Goal: Information Seeking & Learning: Learn about a topic

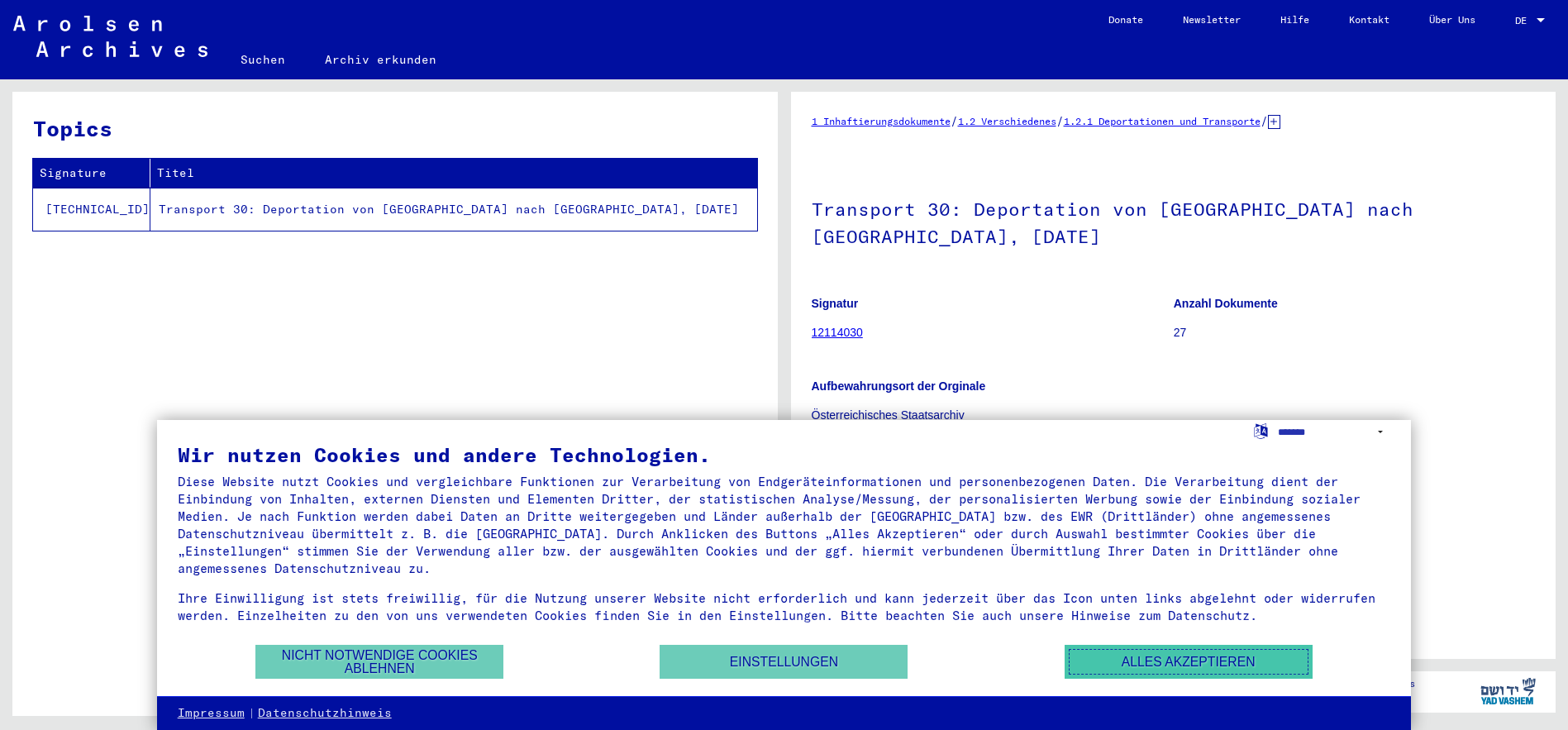
click at [1153, 654] on button "Alles akzeptieren" at bounding box center [1188, 661] width 248 height 34
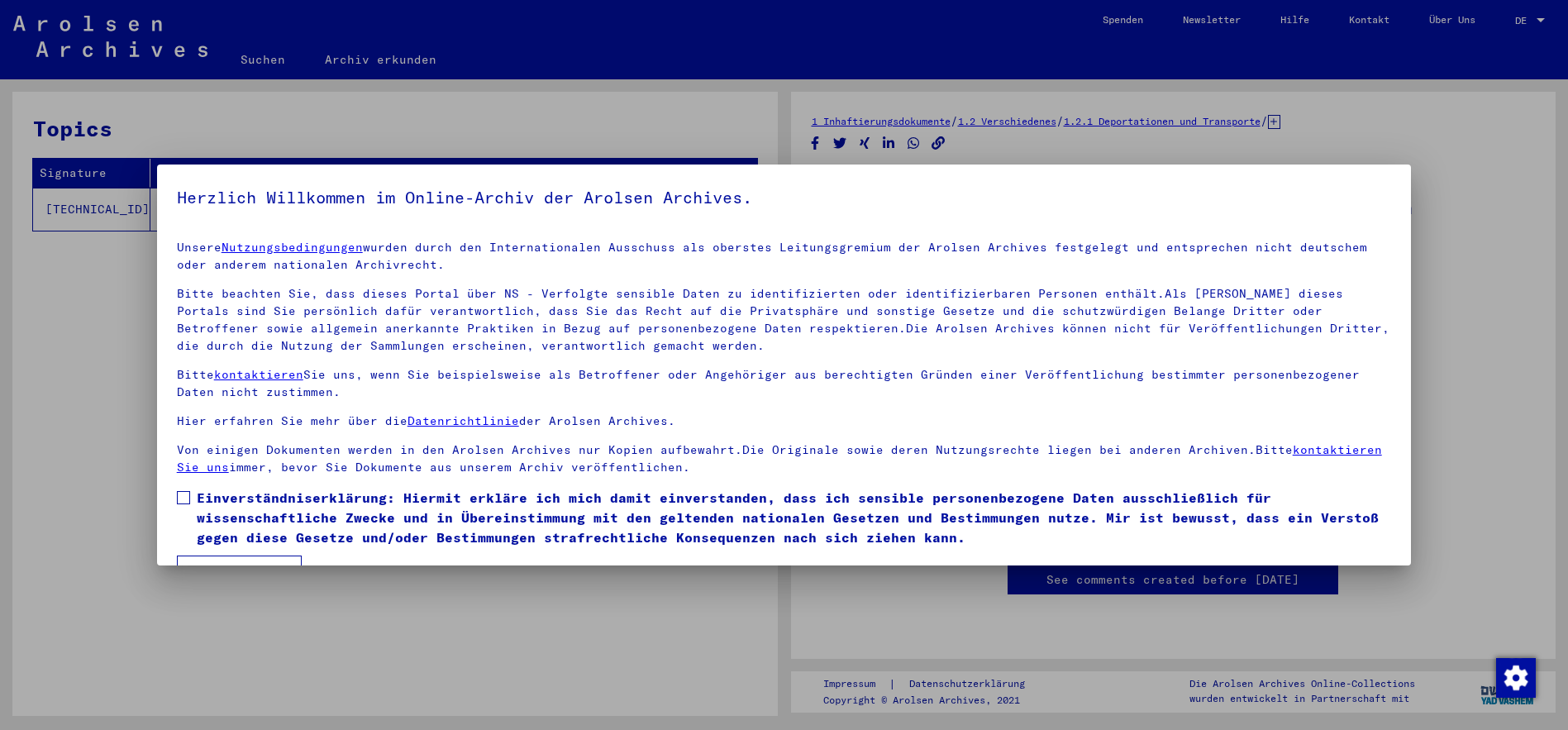
click at [184, 497] on span at bounding box center [184, 497] width 13 height 13
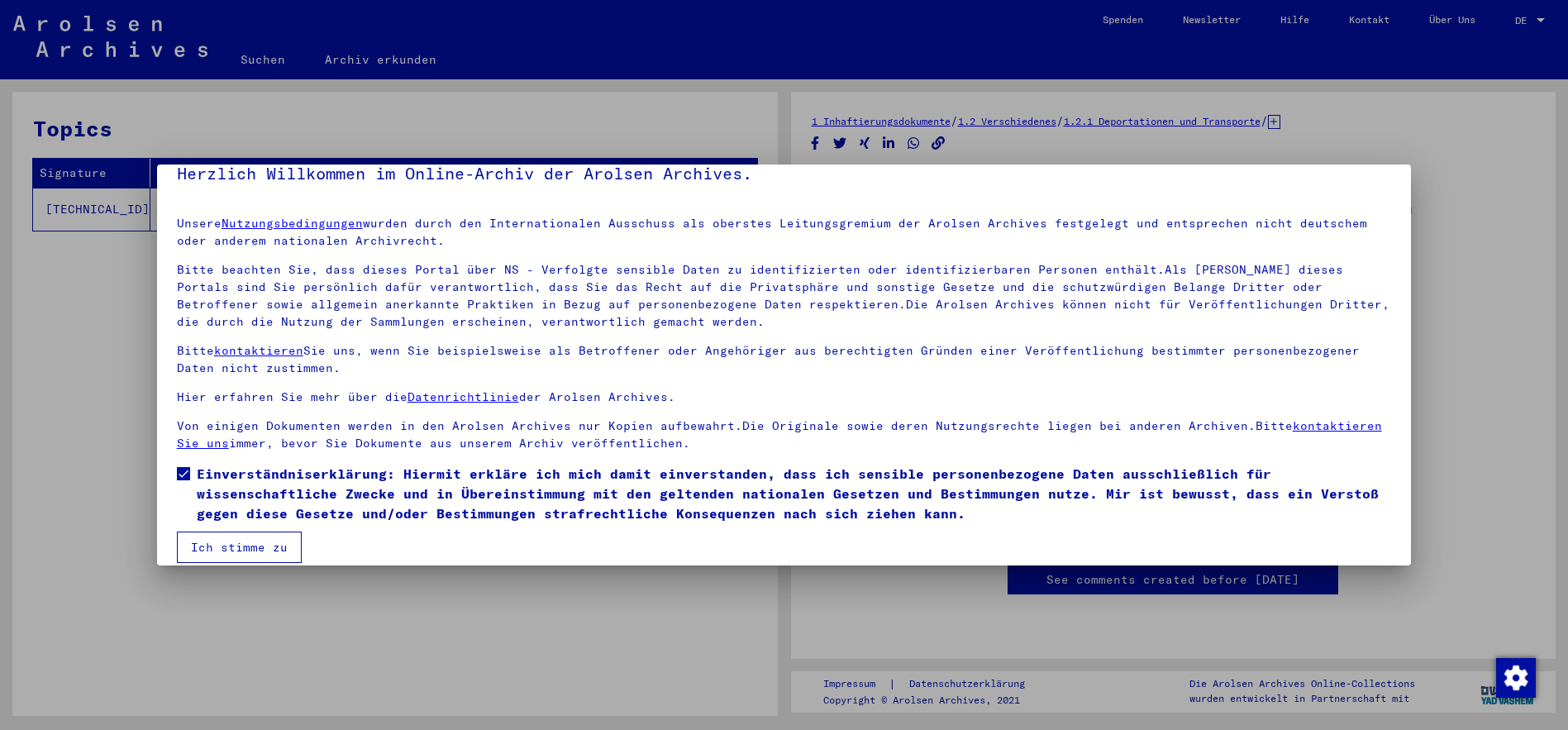
scroll to position [42, 0]
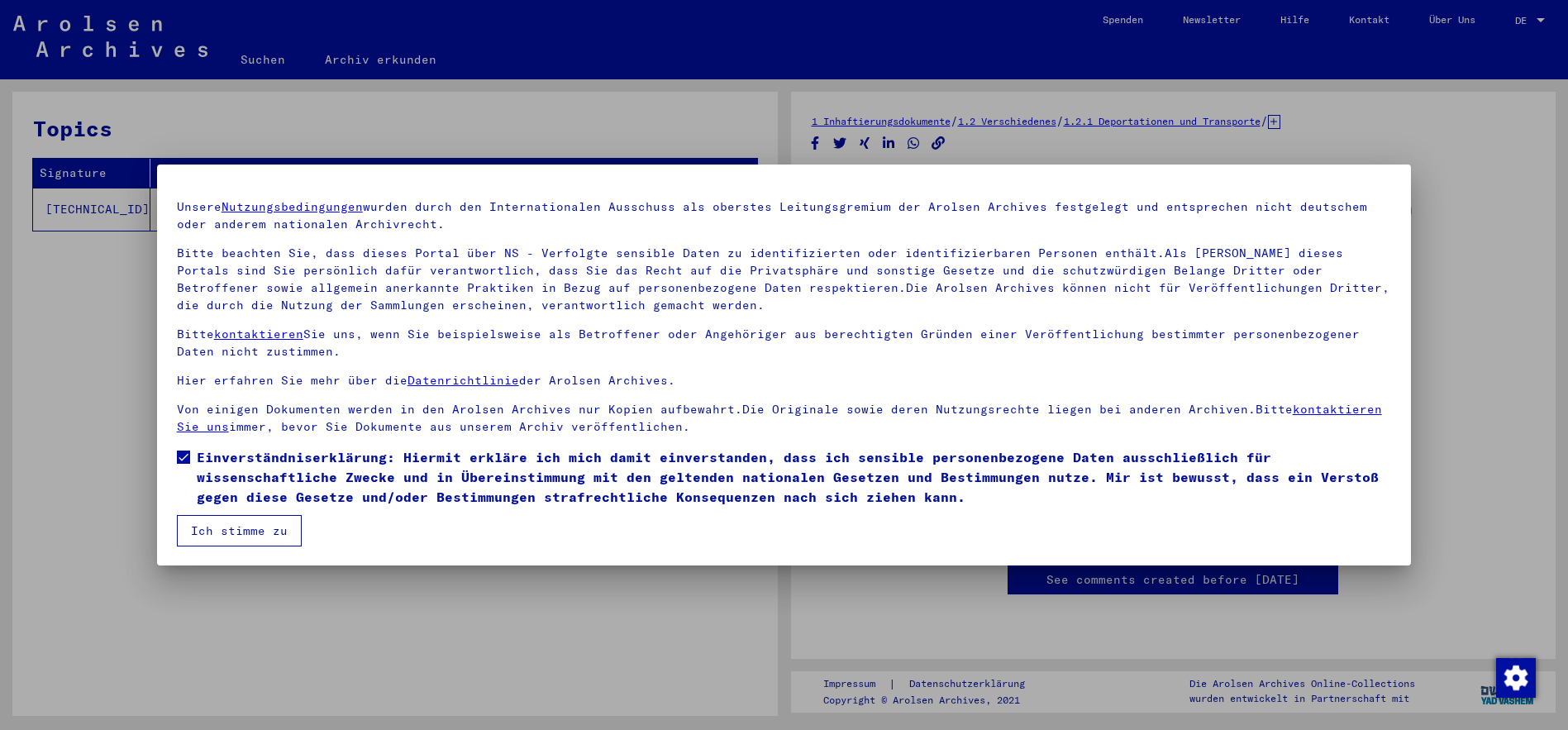
click at [229, 527] on button "Ich stimme zu" at bounding box center [239, 531] width 125 height 32
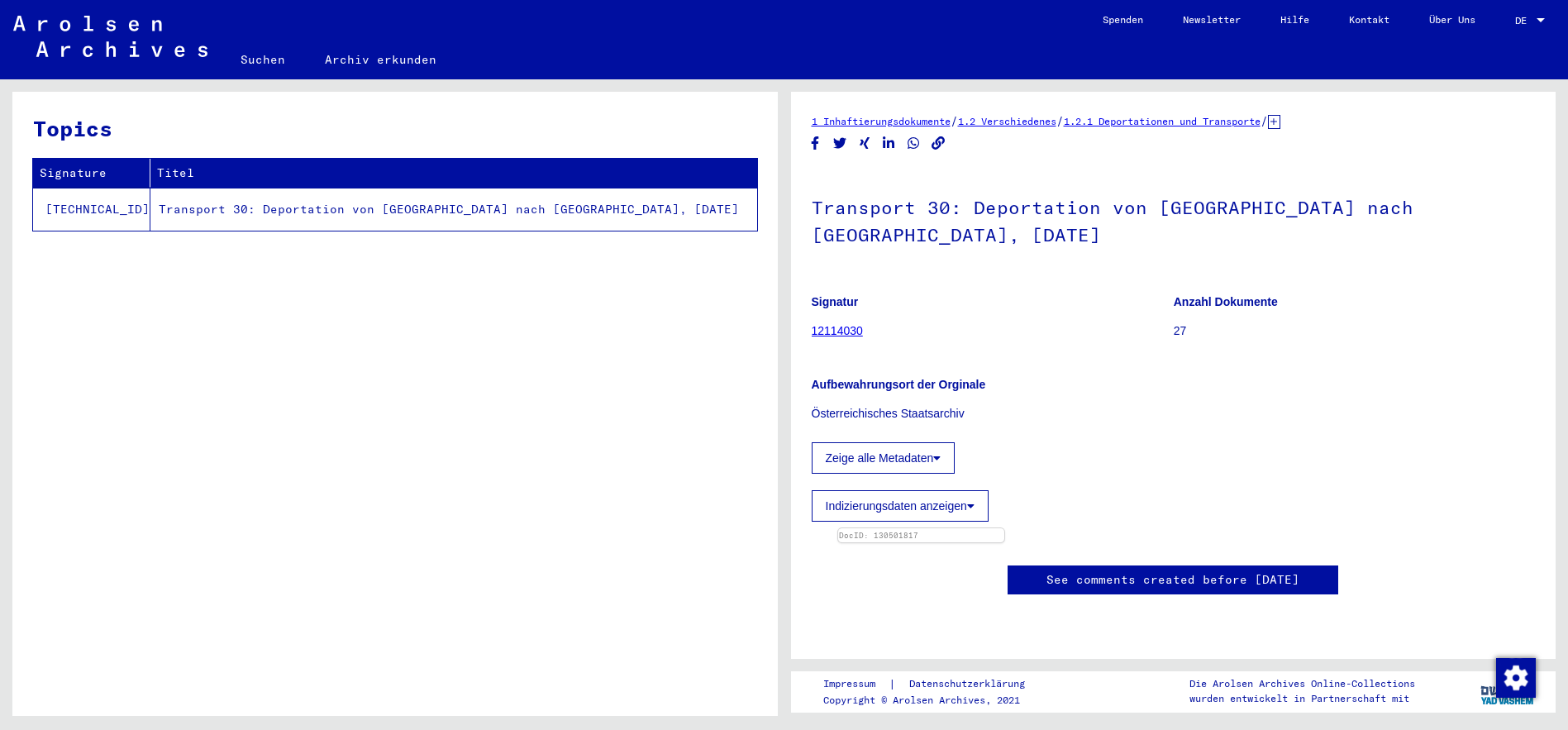
scroll to position [360, 0]
click at [1007, 528] on img at bounding box center [920, 528] width 174 height 0
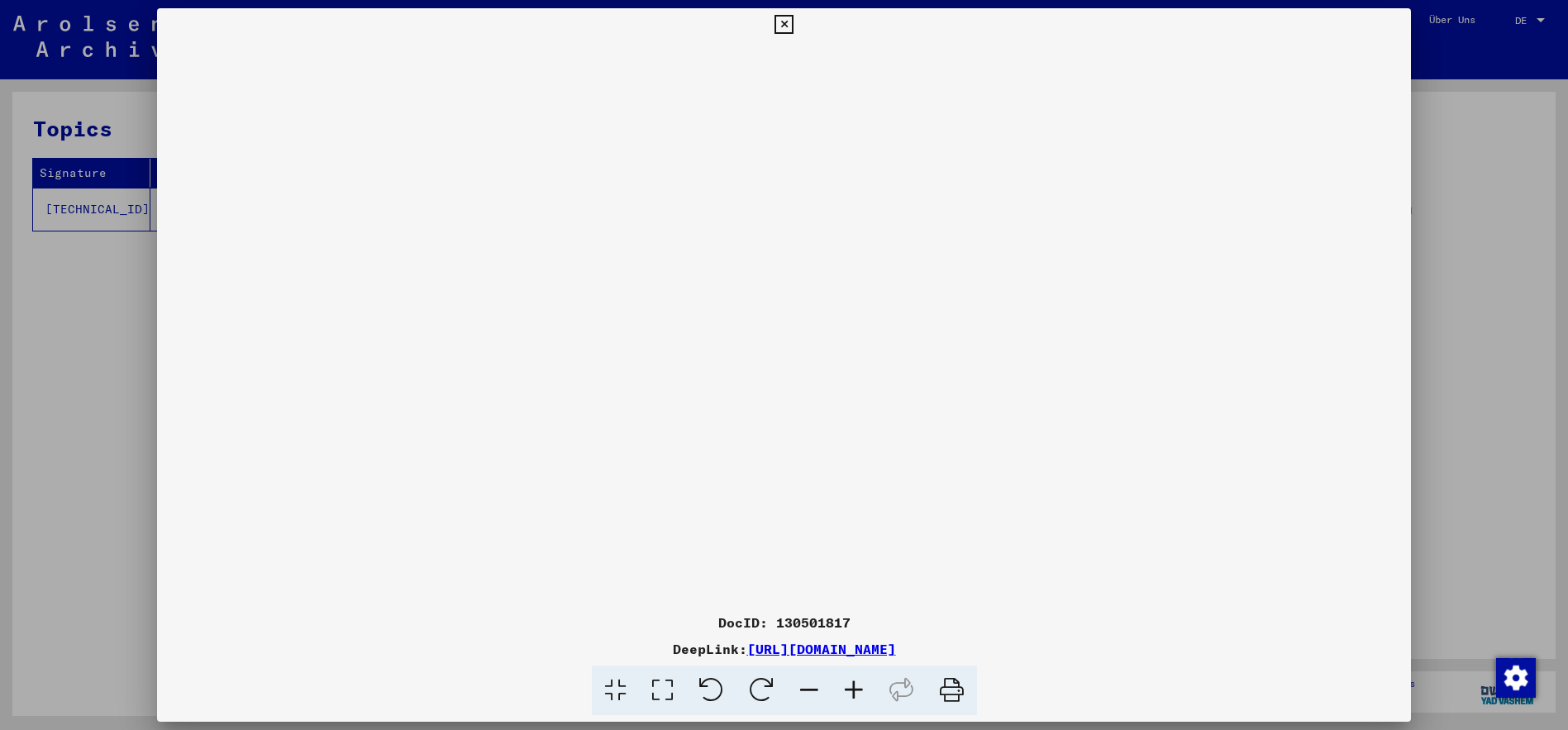
click at [967, 353] on img at bounding box center [784, 324] width 1255 height 565
click at [1074, 314] on img at bounding box center [784, 324] width 1255 height 565
click at [860, 688] on icon at bounding box center [854, 690] width 45 height 51
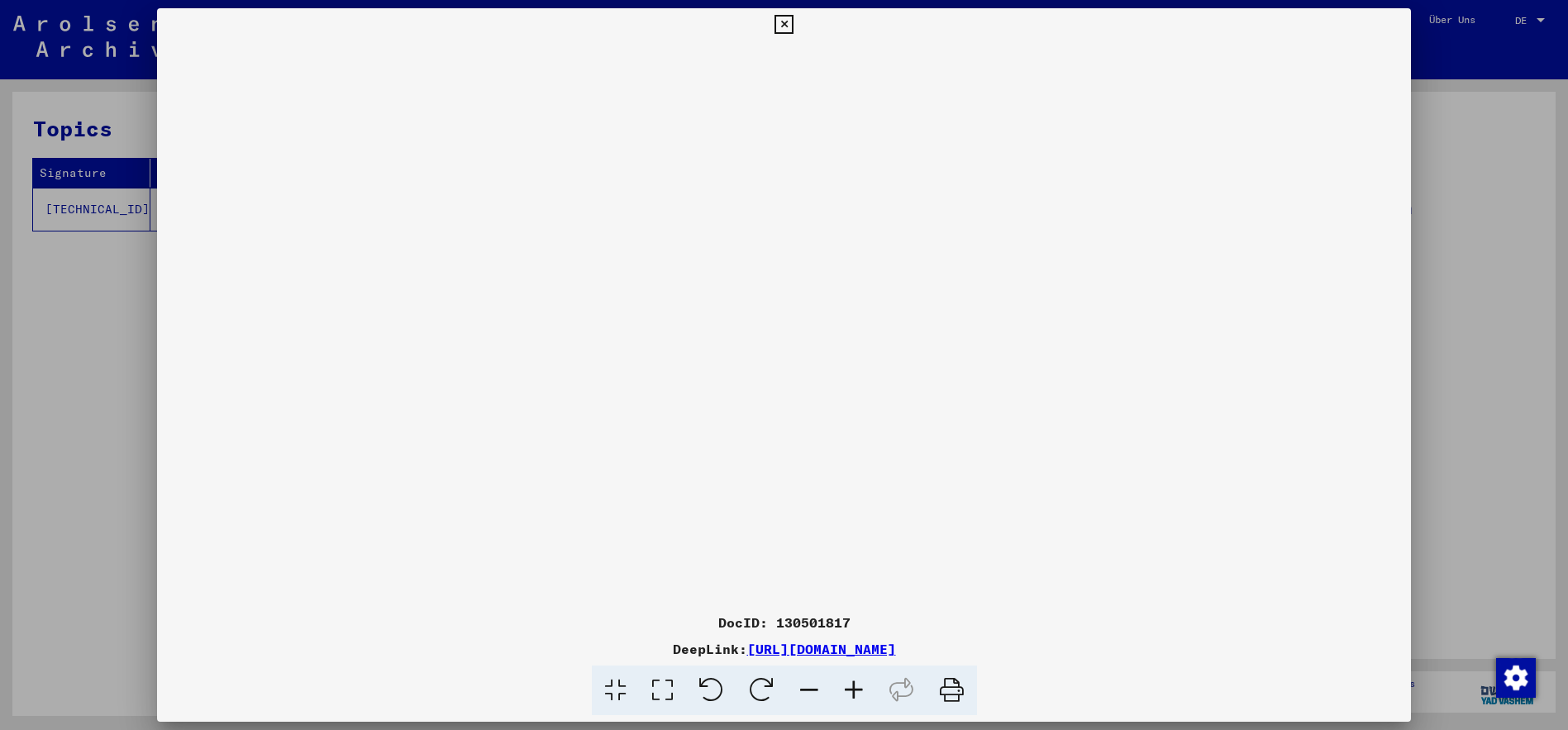
click at [860, 688] on icon at bounding box center [854, 690] width 45 height 51
click at [860, 688] on icon at bounding box center [854, 690] width 45 height 51
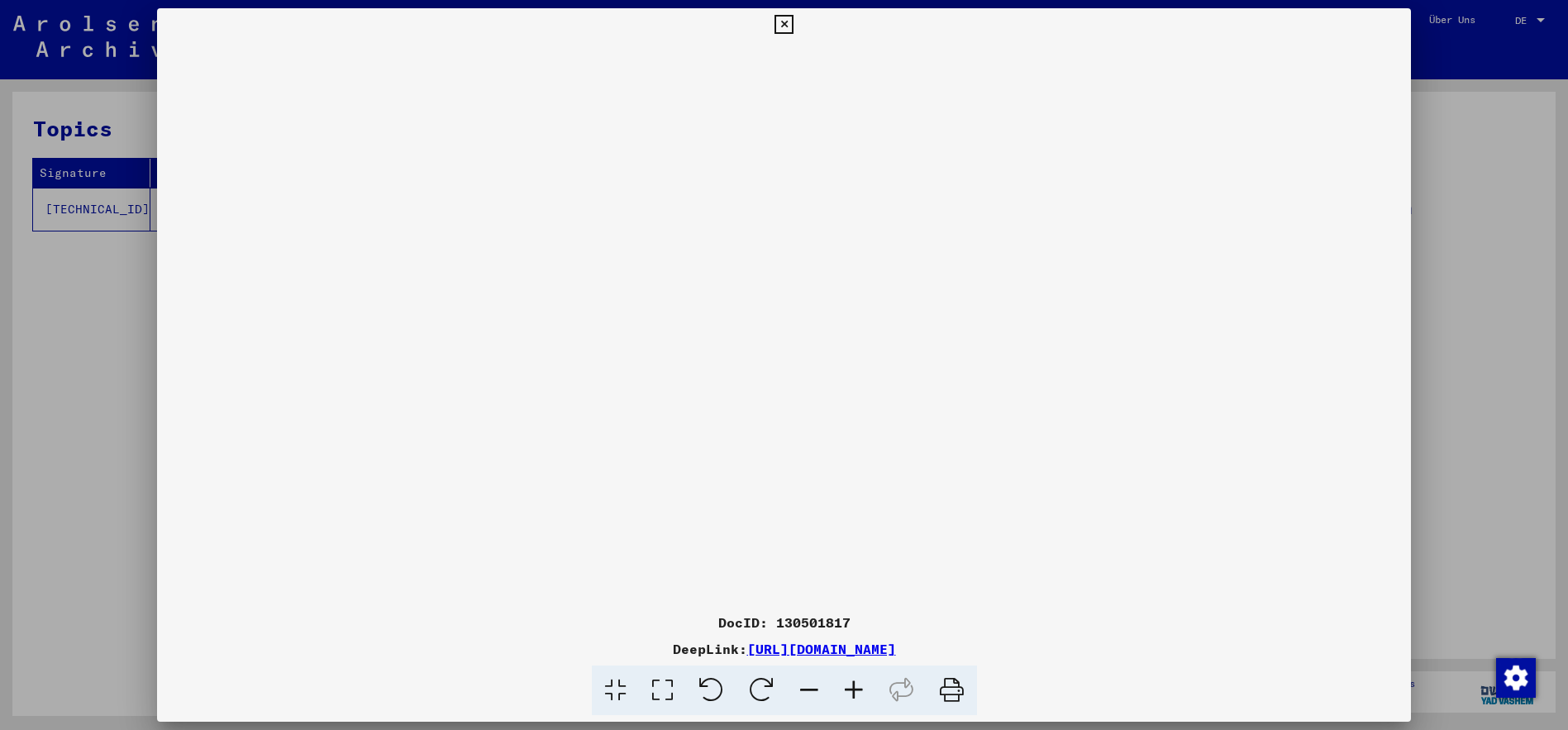
click at [794, 23] on icon at bounding box center [784, 25] width 19 height 20
